Goal: Task Accomplishment & Management: Complete application form

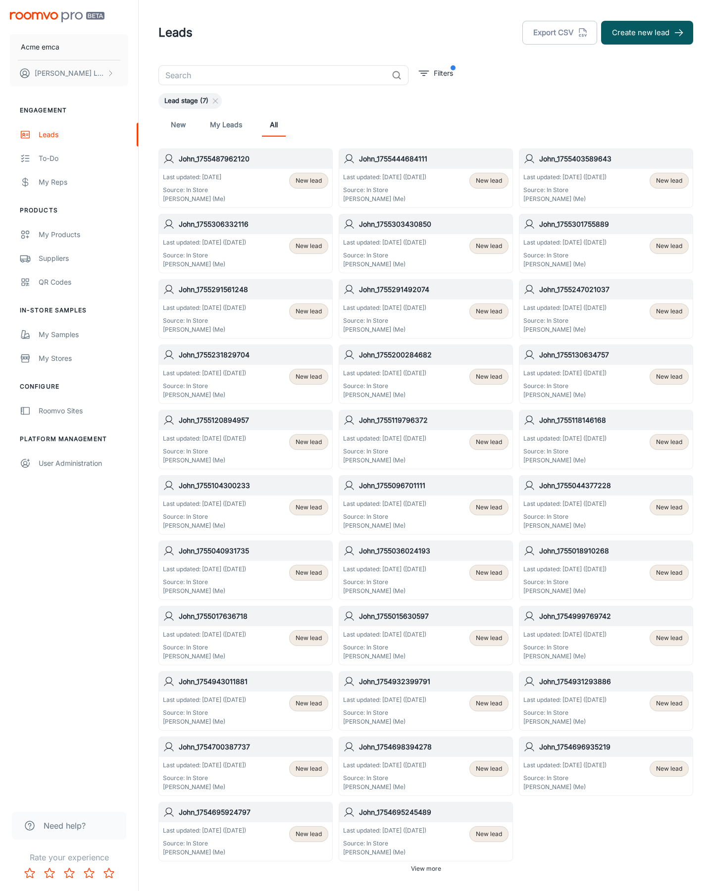
click at [647, 33] on button "Create new lead" at bounding box center [647, 33] width 92 height 24
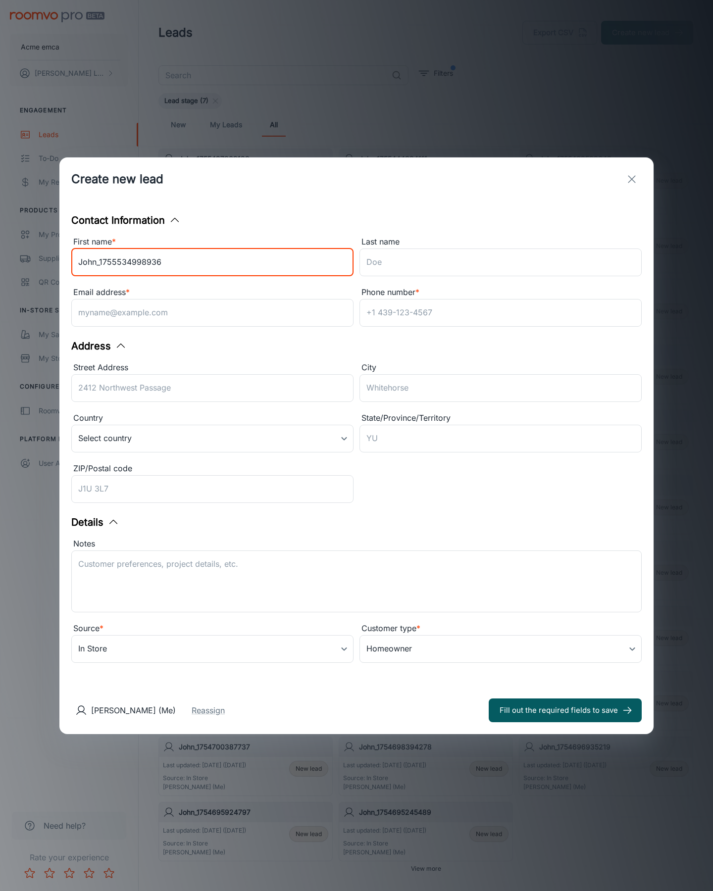
type input "John_1755534998936"
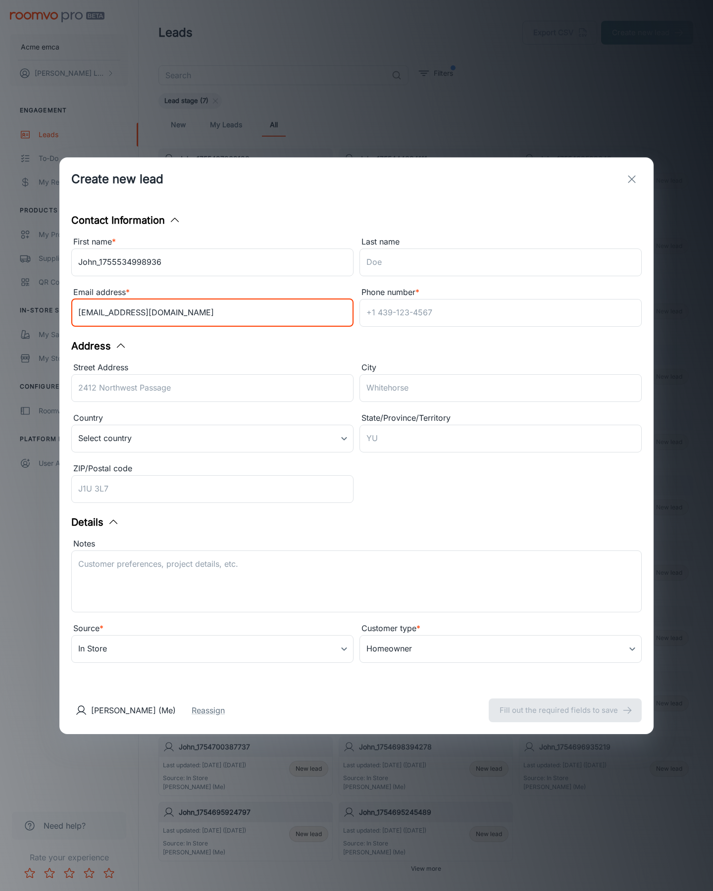
type input "[EMAIL_ADDRESS][DOMAIN_NAME]"
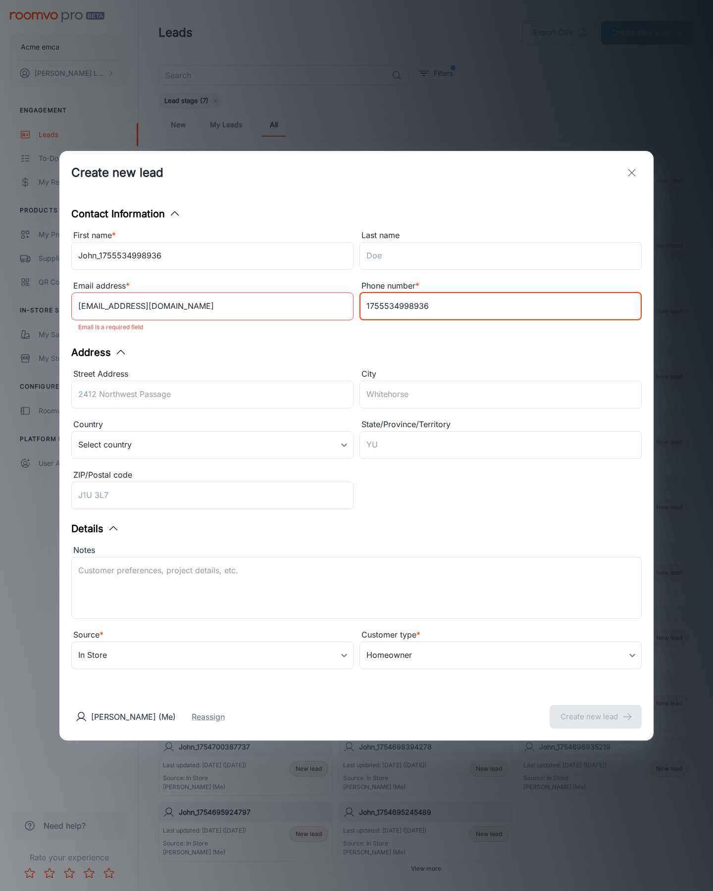
type input "1755534998936"
click at [596, 710] on button "Create new lead" at bounding box center [596, 717] width 92 height 24
